Goal: Check status

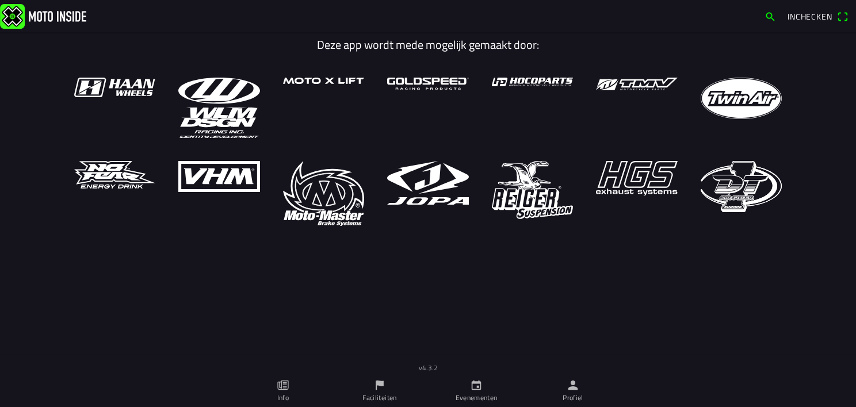
click at [458, 398] on ion-label "Evenementen" at bounding box center [477, 398] width 42 height 10
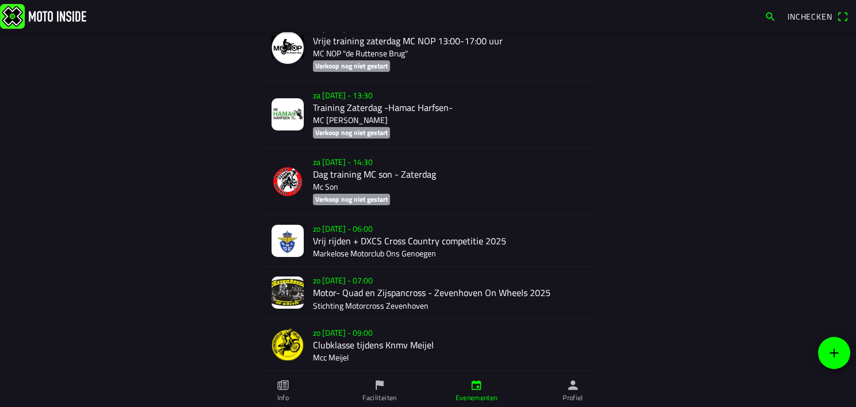
scroll to position [596, 0]
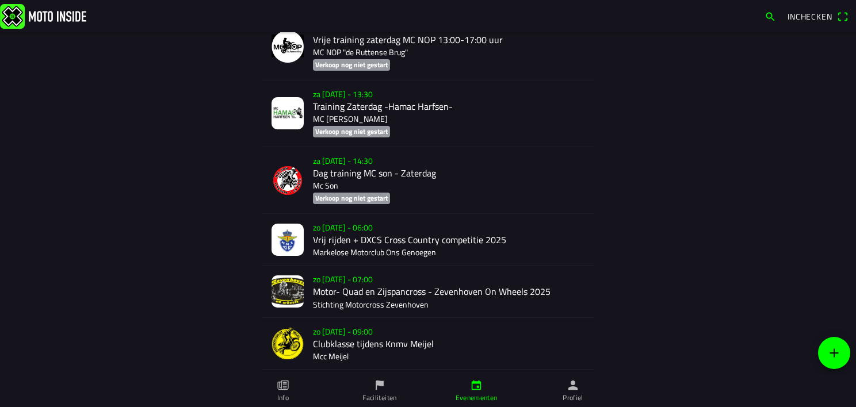
click at [328, 232] on div "zo [DATE] - 06:00 Vrij rijden + DXCS Cross Country competitie 2025 Markelose Mo…" at bounding box center [449, 239] width 272 height 51
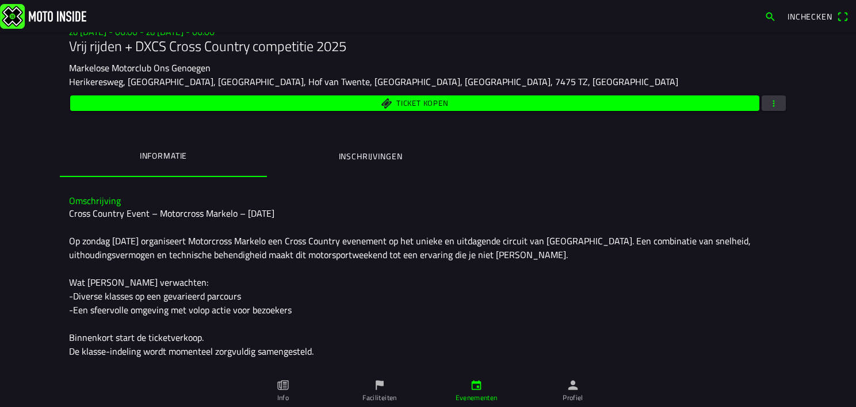
scroll to position [145, 0]
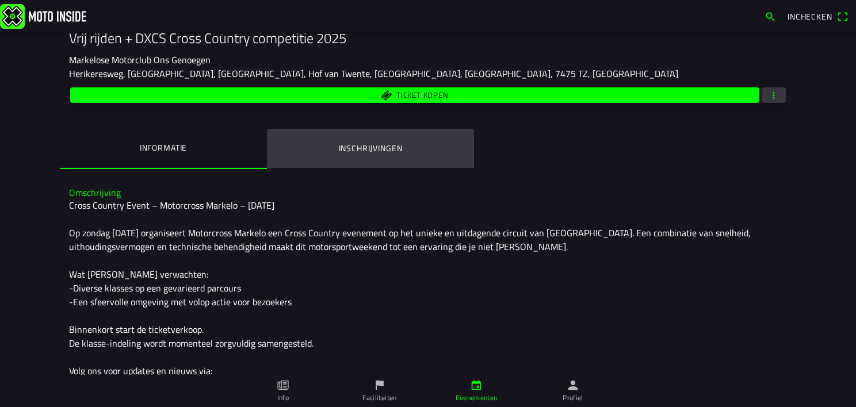
click at [375, 155] on button "Inschrijvingen" at bounding box center [370, 148] width 207 height 39
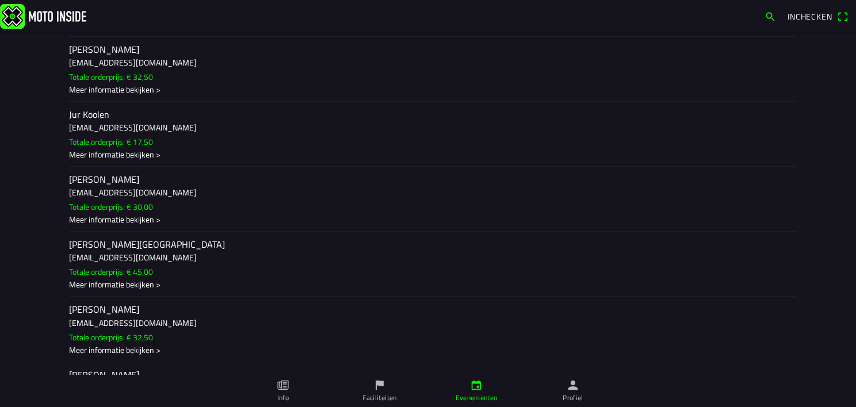
scroll to position [2282, 0]
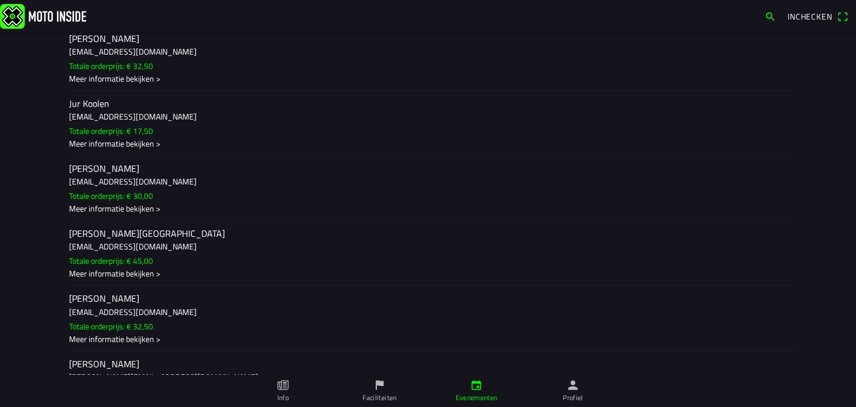
click at [81, 253] on h3 "[EMAIL_ADDRESS][DOMAIN_NAME]" at bounding box center [428, 247] width 718 height 12
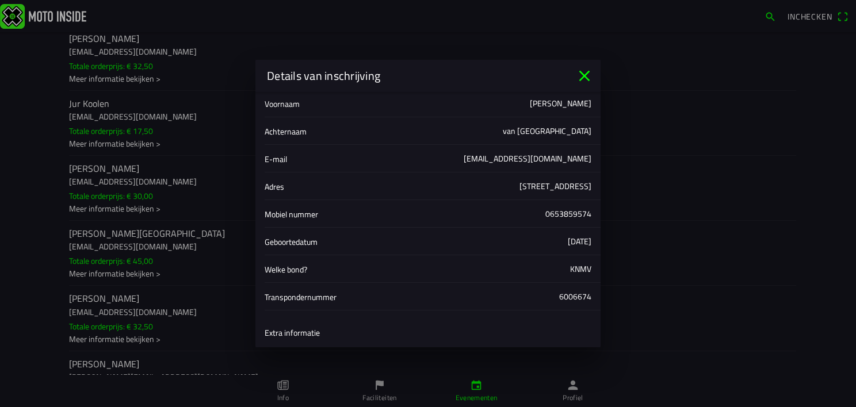
scroll to position [59, 0]
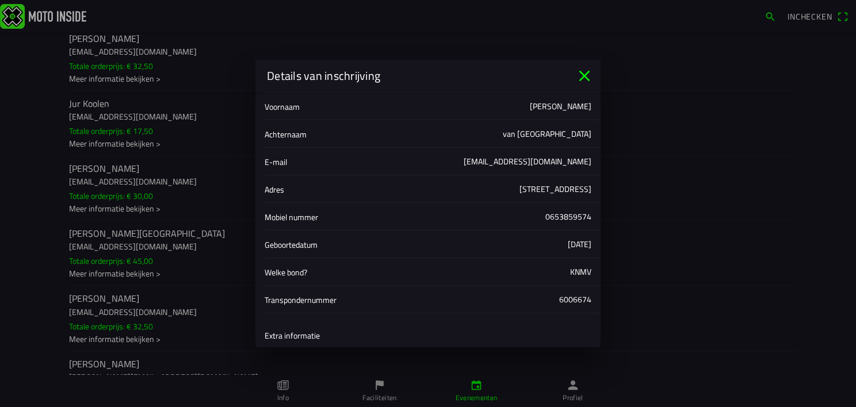
click at [584, 76] on icon "close" at bounding box center [585, 76] width 11 height 11
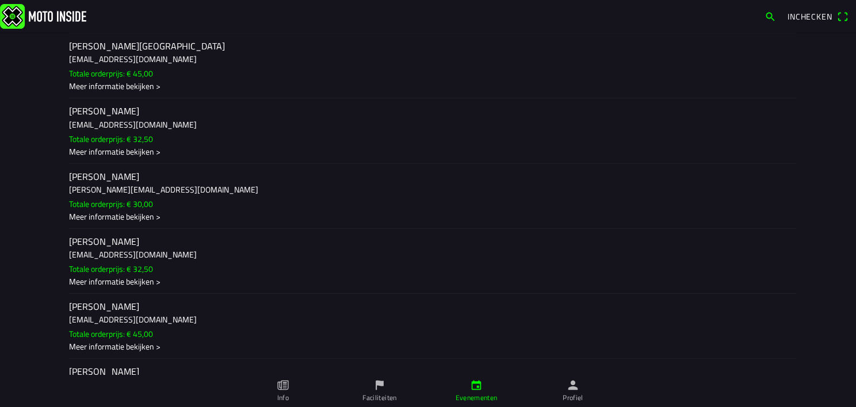
scroll to position [2410, 0]
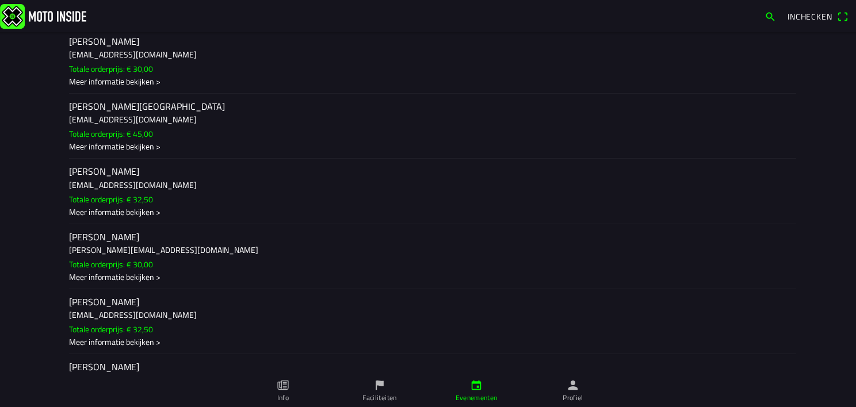
click at [129, 112] on h2 "[PERSON_NAME][GEOGRAPHIC_DATA]" at bounding box center [428, 106] width 718 height 11
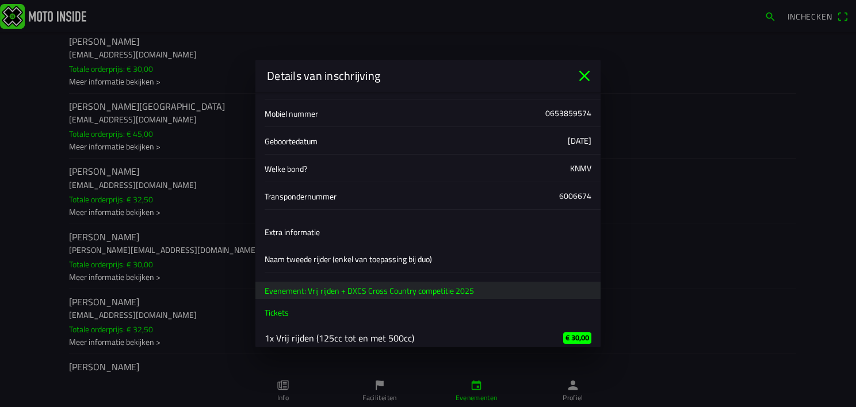
scroll to position [181, 0]
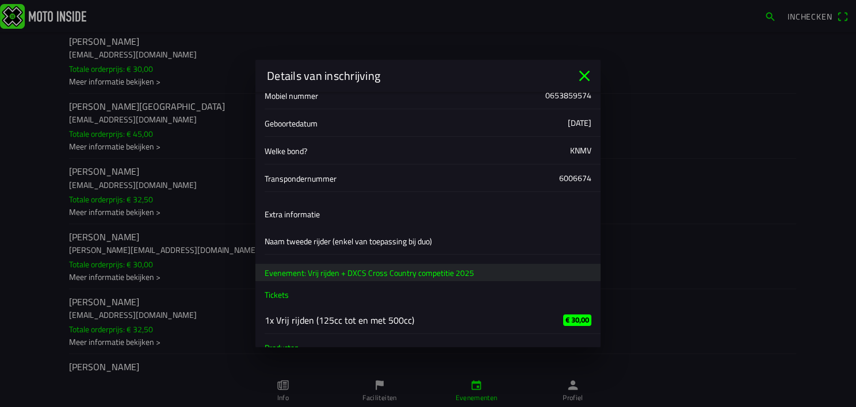
click at [586, 74] on icon "close" at bounding box center [585, 76] width 11 height 11
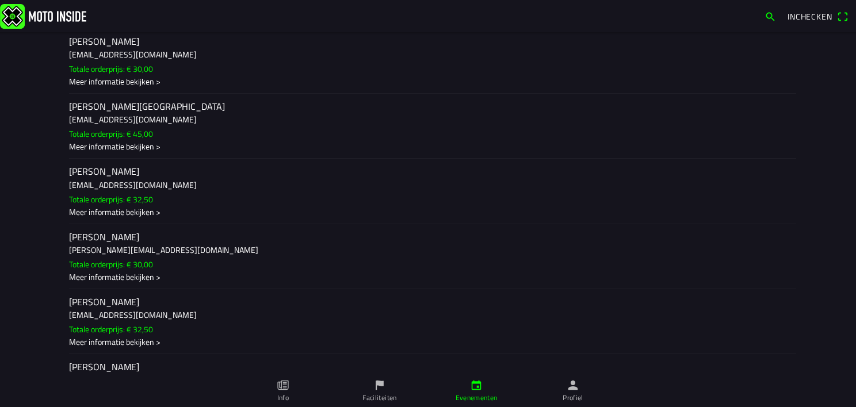
click at [135, 112] on h2 "[PERSON_NAME][GEOGRAPHIC_DATA]" at bounding box center [428, 106] width 718 height 11
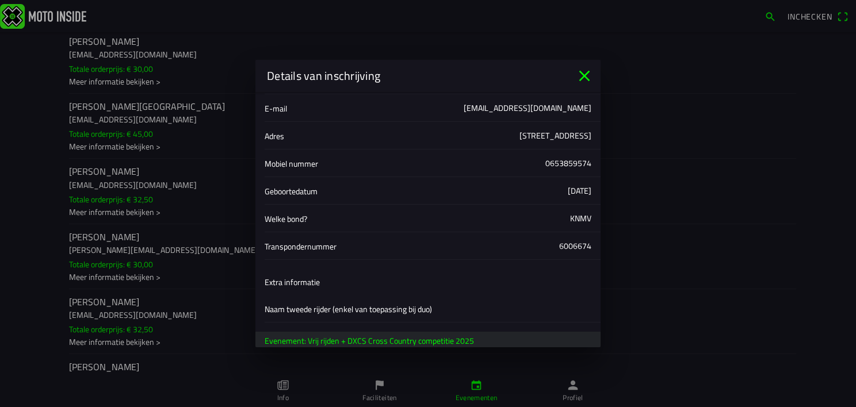
scroll to position [225, 0]
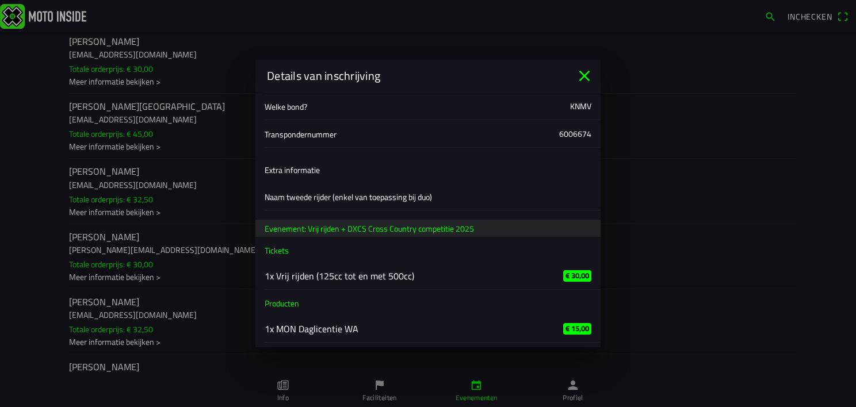
click at [580, 75] on icon "close" at bounding box center [585, 76] width 18 height 18
